Goal: Use online tool/utility: Utilize a website feature to perform a specific function

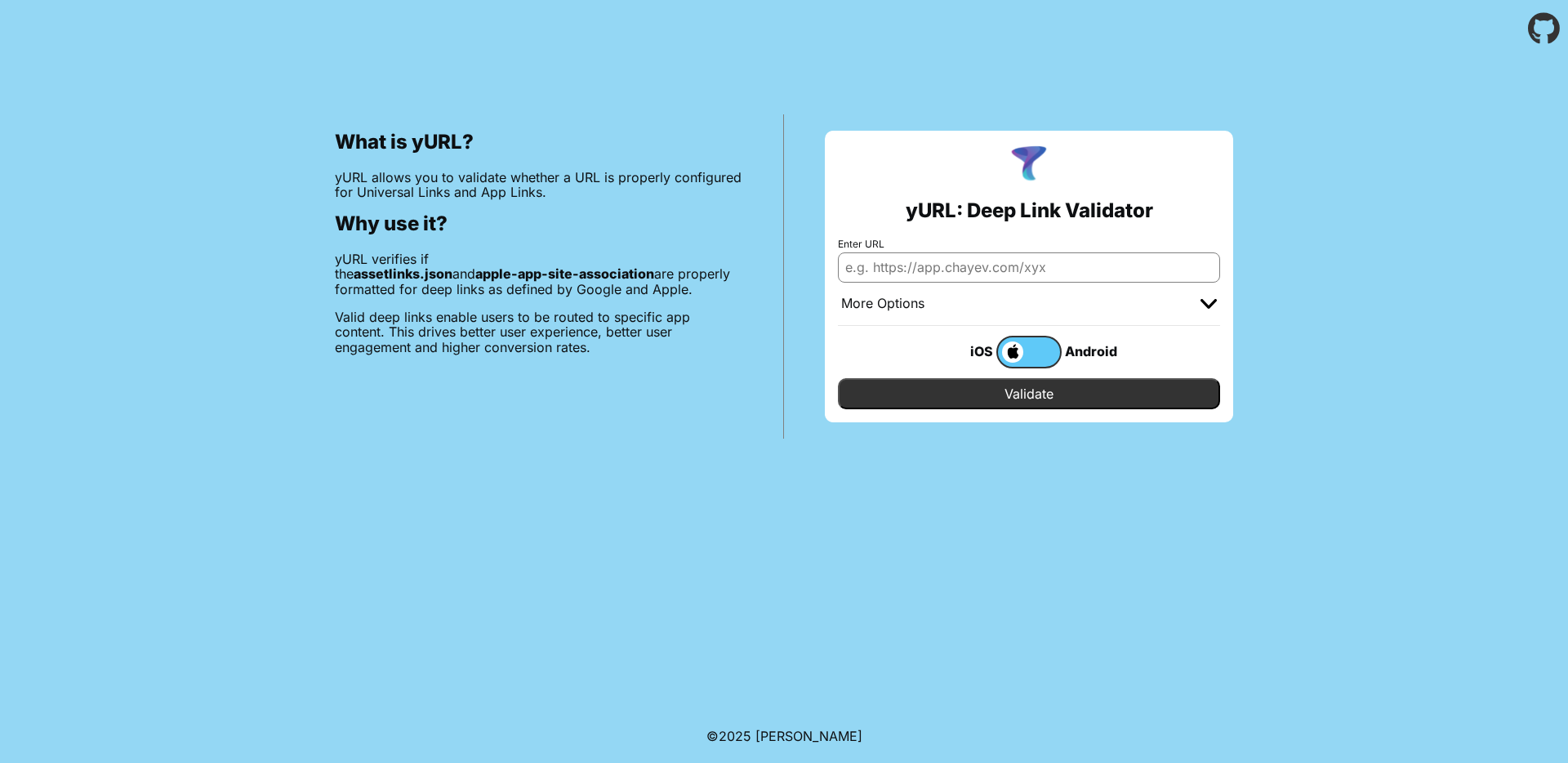
click at [900, 266] on input "Enter URL" at bounding box center [1029, 267] width 382 height 29
paste input "[URL][DOMAIN_NAME]"
type input "[URL][DOMAIN_NAME]"
click at [916, 399] on input "Validate" at bounding box center [1029, 393] width 382 height 31
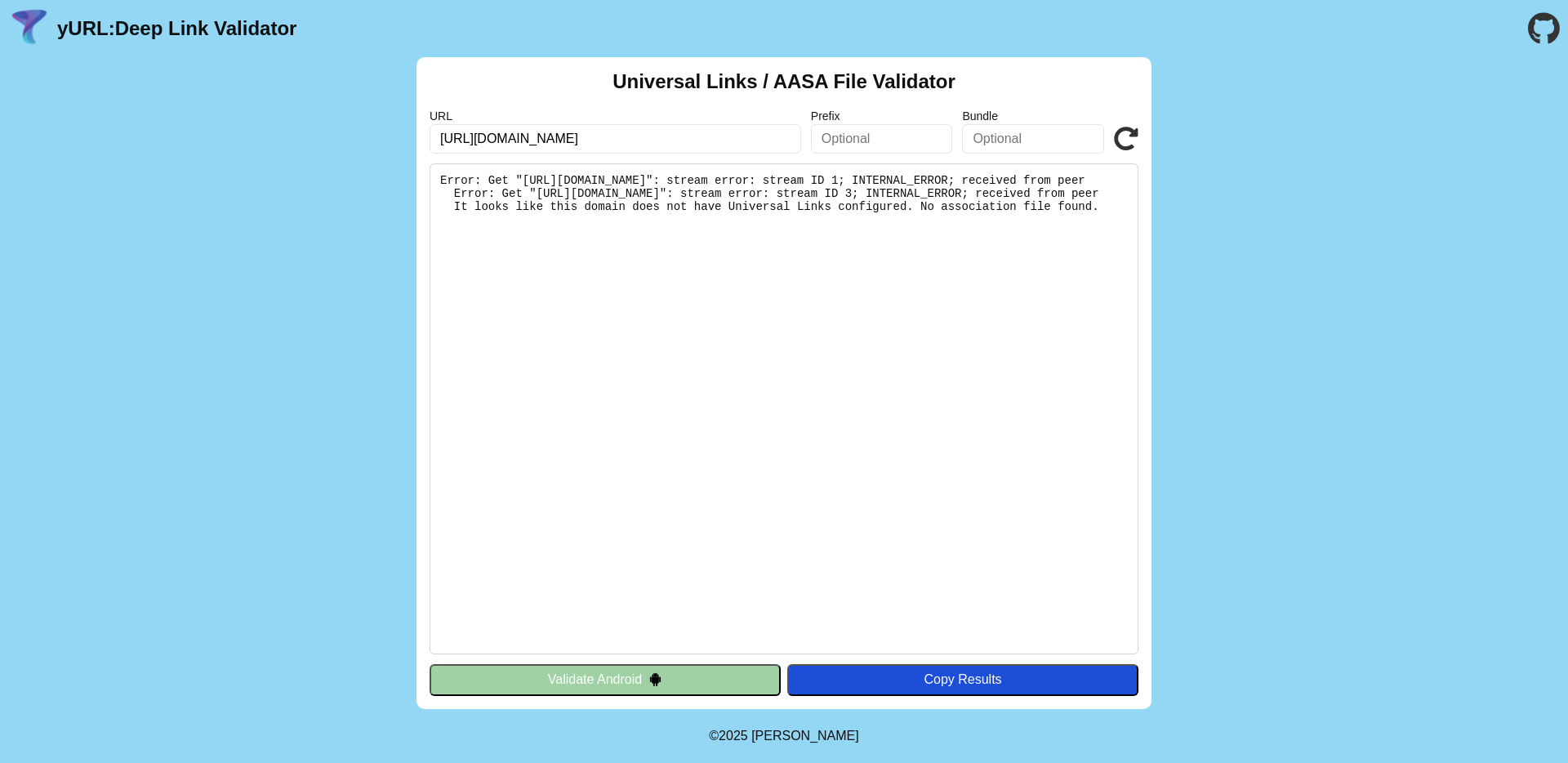
click at [650, 144] on input "[URL][DOMAIN_NAME]" at bounding box center [616, 139] width 372 height 29
drag, startPoint x: 679, startPoint y: 129, endPoint x: 691, endPoint y: 128, distance: 12.0
click at [691, 128] on input "[URL][DOMAIN_NAME]" at bounding box center [616, 139] width 372 height 29
click at [648, 143] on input "[URL][DOMAIN_NAME]" at bounding box center [616, 139] width 372 height 29
drag, startPoint x: 652, startPoint y: 140, endPoint x: 422, endPoint y: 133, distance: 230.1
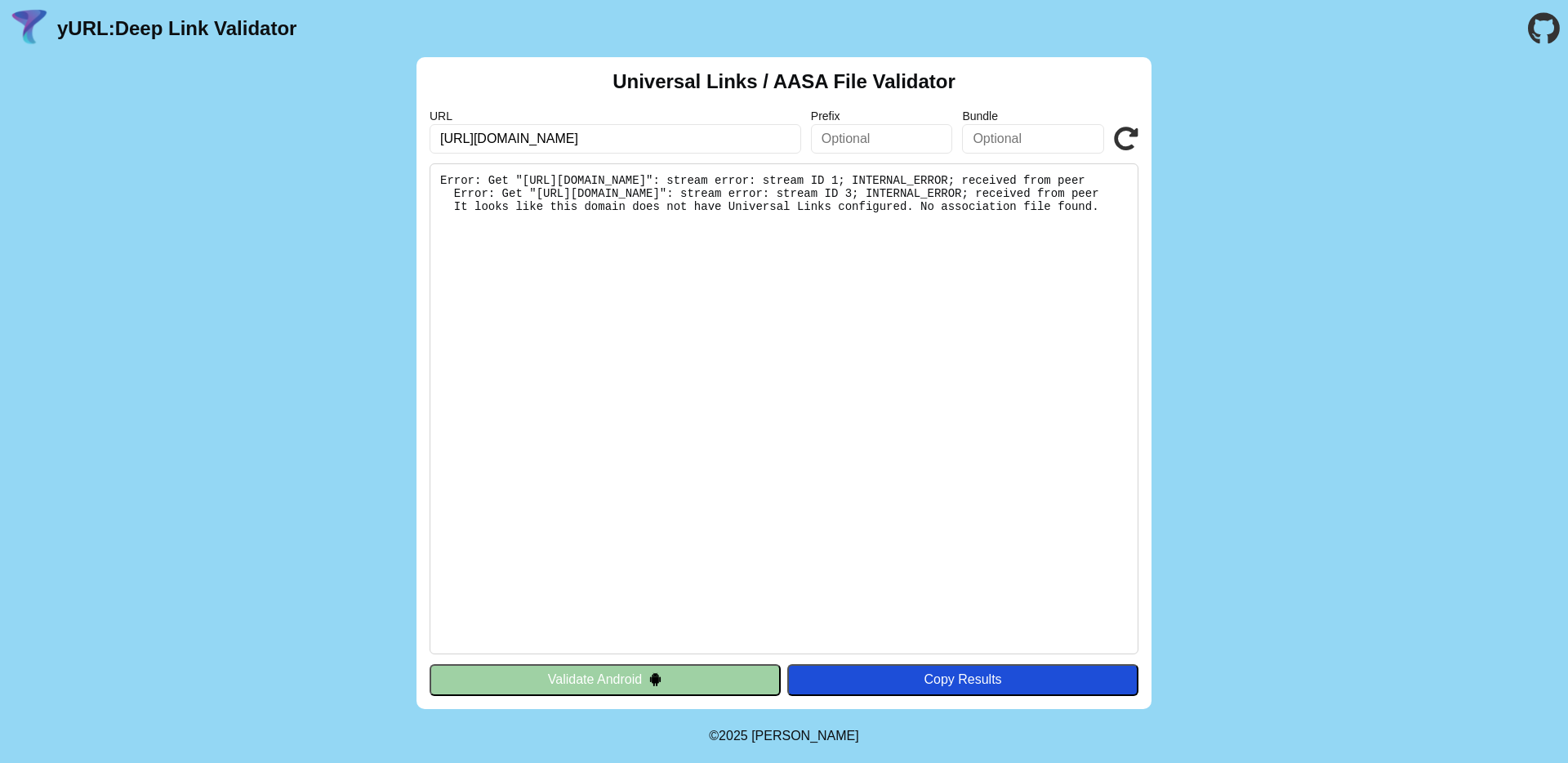
click at [422, 133] on div "Universal Links / AASA File Validator URL https://citizen-sso.vnetraffic.gov.vn…" at bounding box center [784, 383] width 735 height 652
paste input "12bay.vn/"
type input "https://12bay.vn/"
drag, startPoint x: 582, startPoint y: 680, endPoint x: 673, endPoint y: 433, distance: 263.2
click at [663, 474] on div "Universal Links / AASA File Validator URL https://12bay.vn/ Prefix Bundle Valid…" at bounding box center [784, 383] width 735 height 652
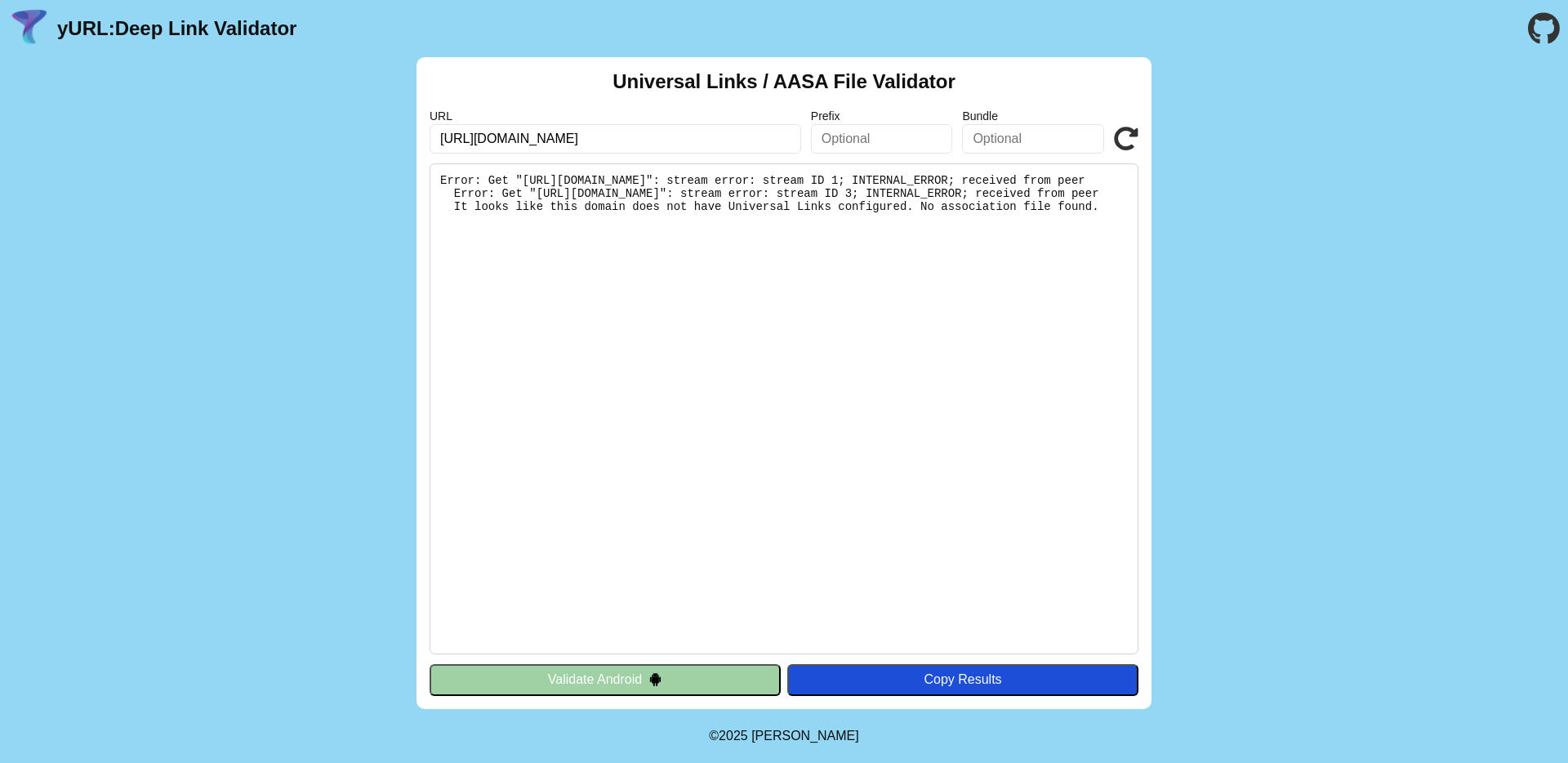
click at [590, 687] on button "Validate Android" at bounding box center [606, 680] width 351 height 31
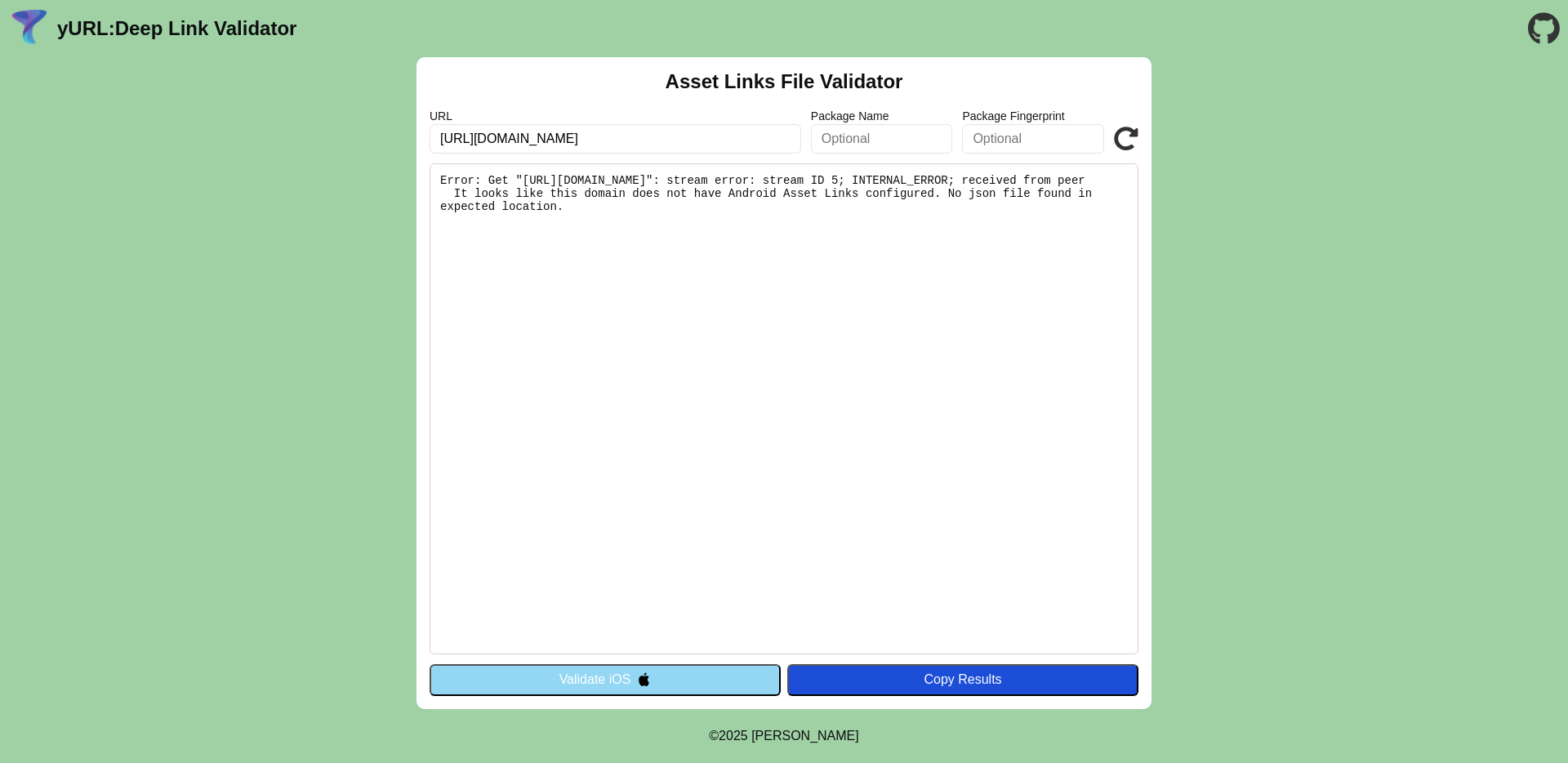
click at [509, 130] on input "[URL][DOMAIN_NAME]" at bounding box center [616, 139] width 372 height 29
